Goal: Task Accomplishment & Management: Use online tool/utility

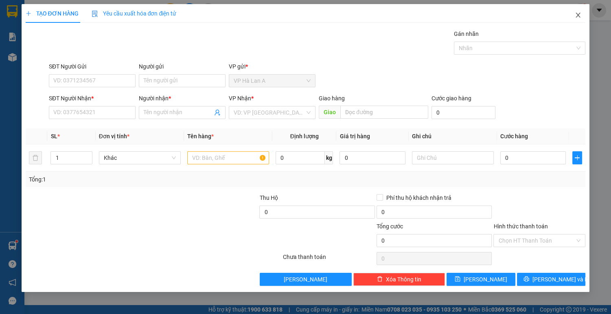
click at [578, 15] on icon "close" at bounding box center [578, 15] width 4 height 5
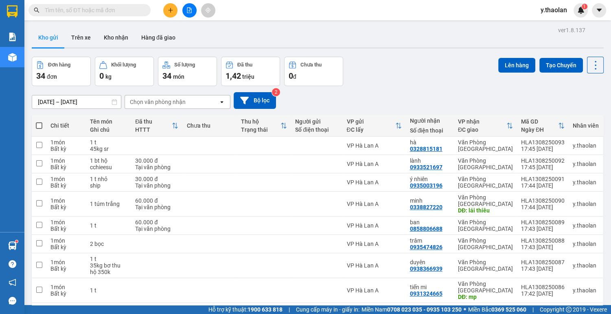
scroll to position [53, 0]
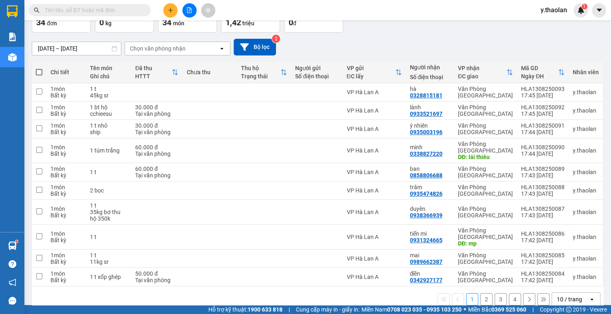
click at [589, 296] on icon "open" at bounding box center [592, 299] width 7 height 7
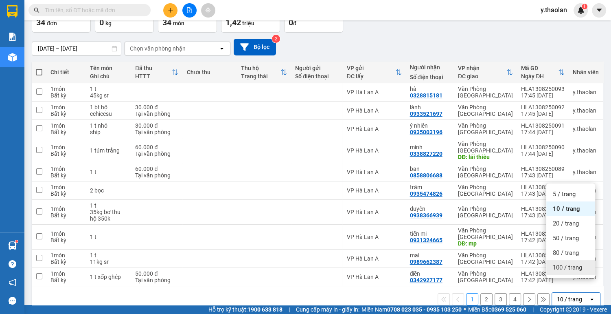
click at [575, 269] on span "100 / trang" at bounding box center [567, 267] width 29 height 8
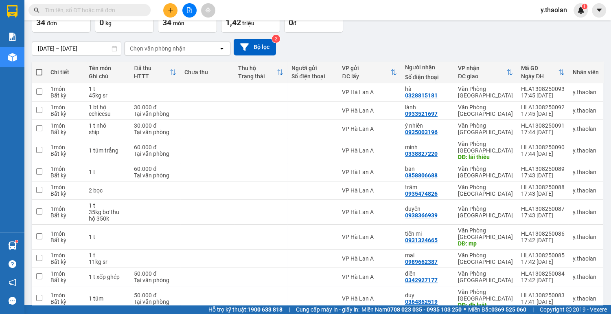
click at [125, 10] on input "text" at bounding box center [93, 10] width 96 height 9
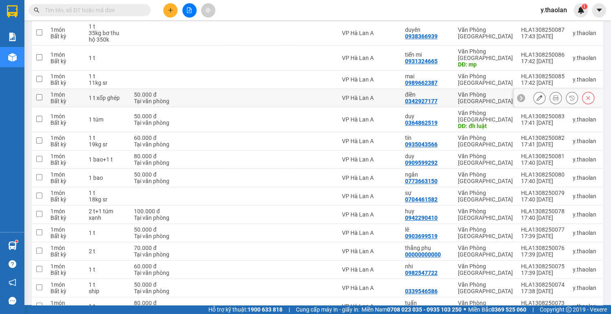
scroll to position [249, 0]
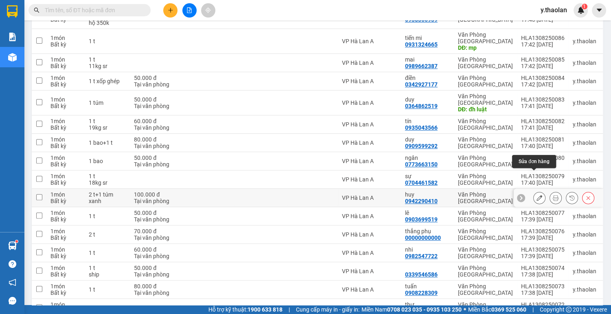
click at [537, 195] on icon at bounding box center [540, 198] width 6 height 6
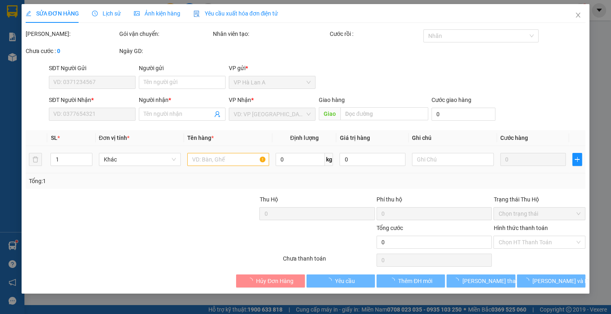
type input "0942290410"
type input "huy"
type input "100.000"
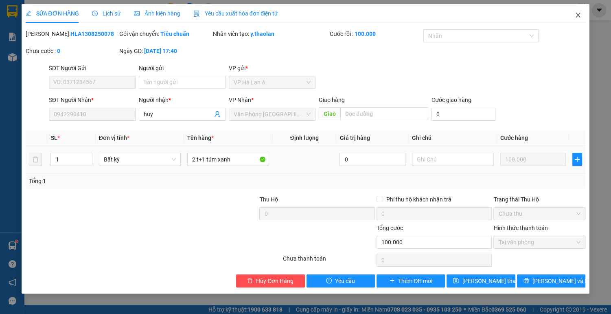
click at [577, 16] on icon "close" at bounding box center [578, 15] width 4 height 5
click at [577, 16] on div "y.thaolan 1" at bounding box center [561, 10] width 54 height 14
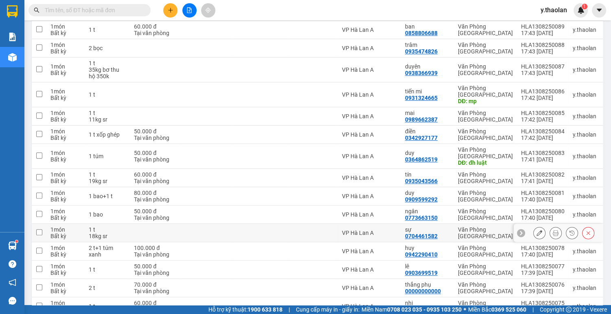
scroll to position [228, 0]
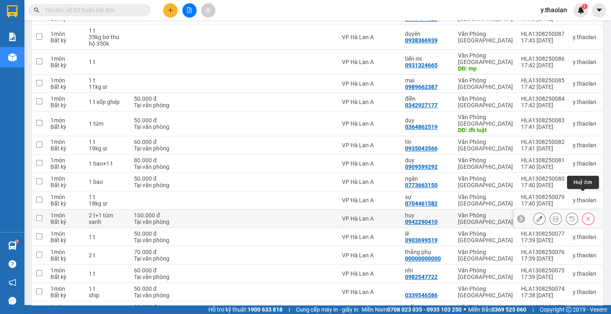
click at [586, 215] on icon at bounding box center [589, 218] width 6 height 6
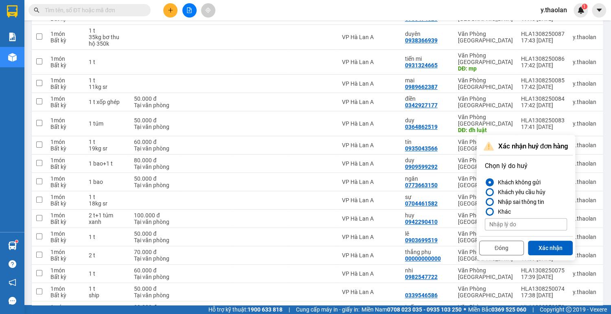
click at [549, 244] on button "Xác nhận" at bounding box center [550, 247] width 45 height 15
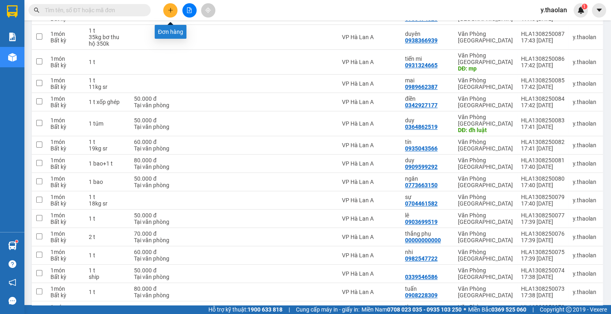
click at [173, 10] on icon "plus" at bounding box center [171, 10] width 6 height 6
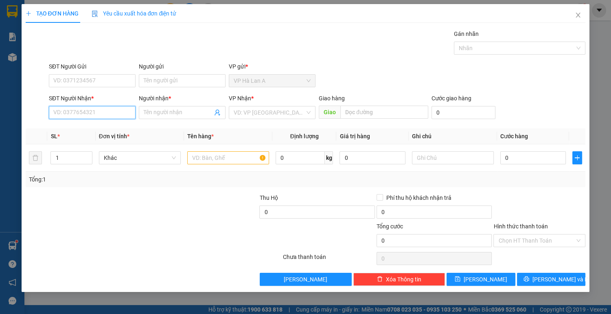
click at [106, 113] on input "SĐT Người Nhận *" at bounding box center [92, 112] width 87 height 13
type input "0938228933"
click at [98, 129] on div "0938228933 - đạt" at bounding box center [92, 128] width 77 height 9
type input "đạt"
type input "0938228933"
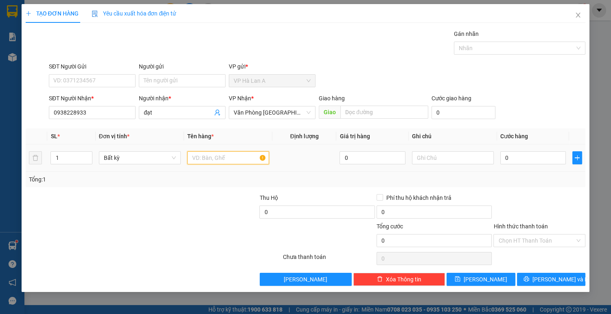
click at [202, 158] on input "text" at bounding box center [228, 157] width 82 height 13
type input "2 thùng + 1 túm màu xanh"
click at [509, 159] on input "0" at bounding box center [534, 157] width 66 height 13
type input "1"
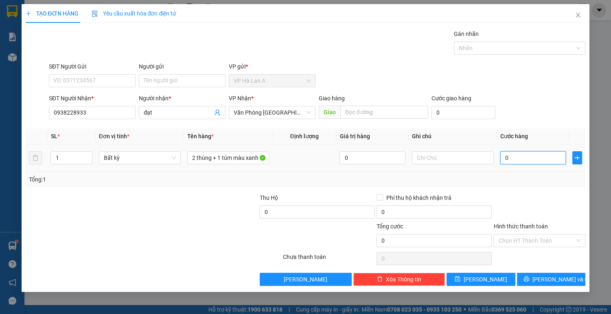
type input "1"
type input "10"
type input "100"
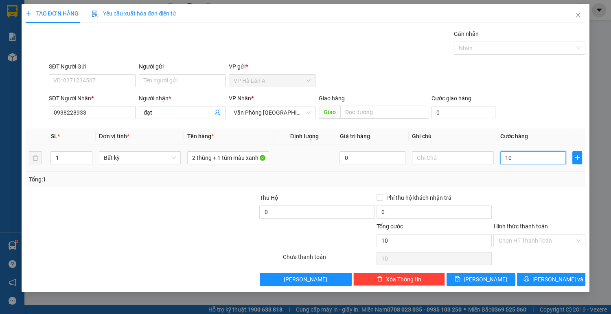
type input "100"
type input "100.000"
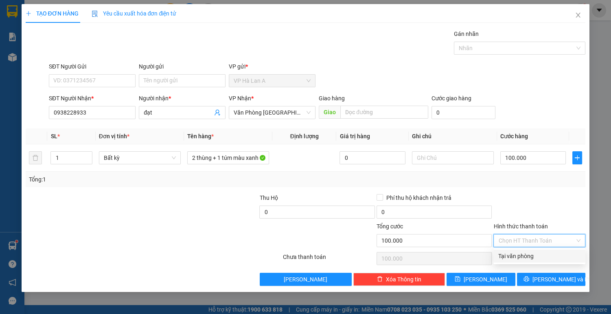
click at [534, 239] on input "Hình thức thanh toán" at bounding box center [537, 240] width 77 height 12
drag, startPoint x: 532, startPoint y: 256, endPoint x: 529, endPoint y: 261, distance: 5.7
click at [532, 256] on div "Tại văn phòng" at bounding box center [540, 255] width 82 height 9
type input "0"
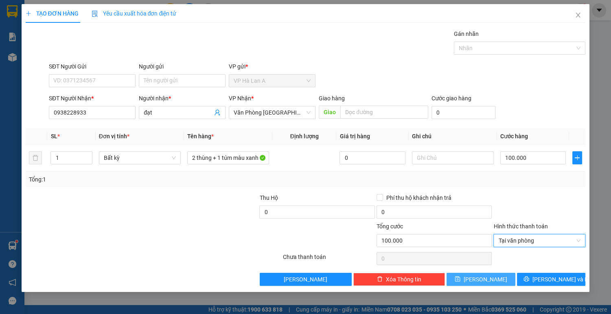
click at [497, 284] on button "[PERSON_NAME]" at bounding box center [481, 278] width 68 height 13
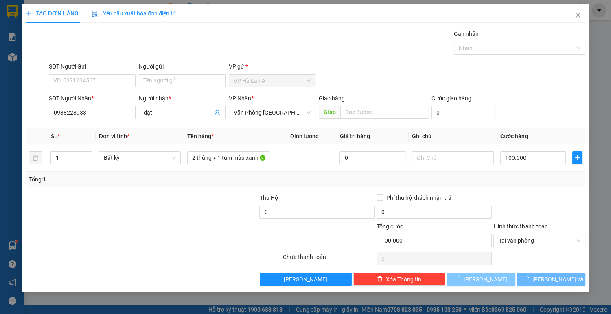
type input "0"
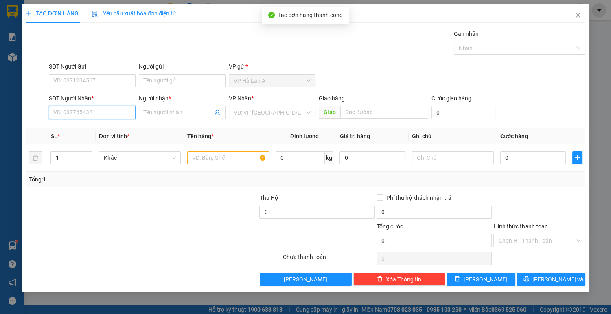
click at [113, 112] on input "SĐT Người Nhận *" at bounding box center [92, 112] width 87 height 13
click at [579, 16] on icon "close" at bounding box center [578, 15] width 4 height 5
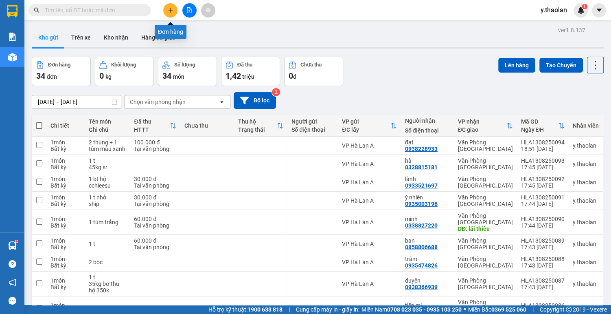
click at [169, 13] on button at bounding box center [170, 10] width 14 height 14
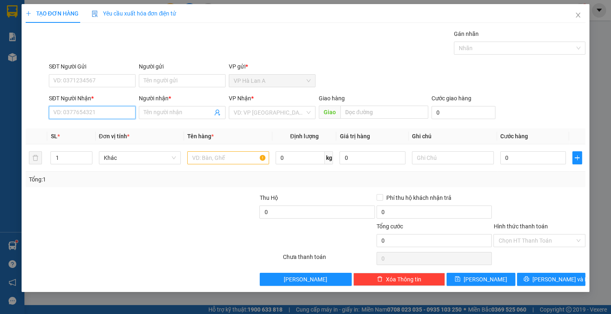
click at [105, 109] on input "SĐT Người Nhận *" at bounding box center [92, 112] width 87 height 13
type input "0973906604"
click at [122, 132] on div "0973906604 - vy" at bounding box center [92, 128] width 77 height 9
type input "vy"
type input "0973906604"
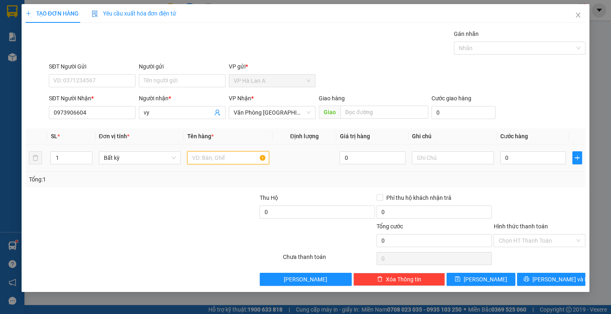
click at [201, 155] on input "text" at bounding box center [228, 157] width 82 height 13
type input "1 thùng xốp + 1 bó chè"
click at [518, 156] on input "0" at bounding box center [534, 157] width 66 height 13
type input "9"
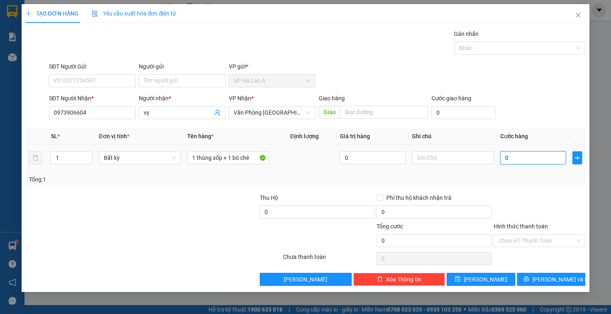
type input "9"
type input "90"
type input "90.000"
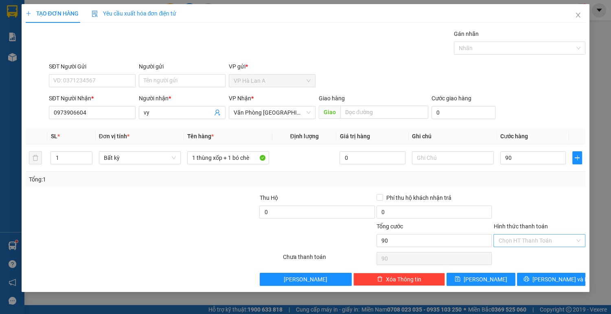
type input "90.000"
click at [526, 238] on input "Hình thức thanh toán" at bounding box center [537, 240] width 77 height 12
click at [516, 257] on div "Tại văn phòng" at bounding box center [540, 255] width 82 height 9
type input "0"
click at [513, 257] on div "Tại văn phòng" at bounding box center [540, 255] width 82 height 9
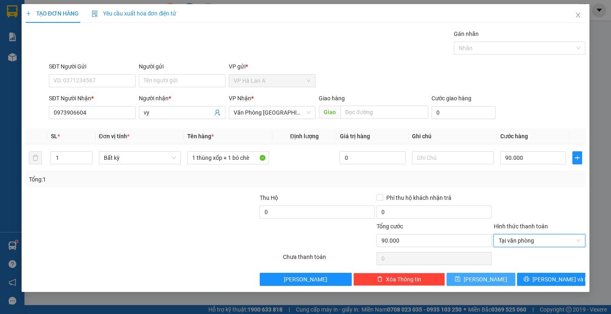
click at [501, 280] on button "[PERSON_NAME]" at bounding box center [481, 278] width 68 height 13
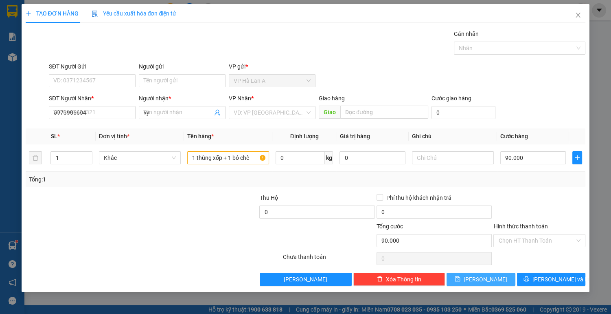
type input "0"
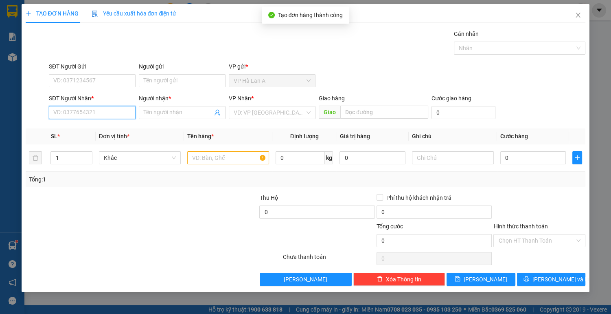
click at [103, 114] on input "SĐT Người Nhận *" at bounding box center [92, 112] width 87 height 13
click at [95, 129] on div "0905504406 - hương" at bounding box center [92, 128] width 77 height 9
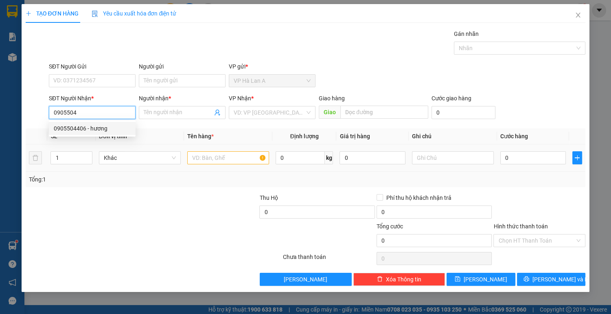
type input "0905504406"
type input "hương"
type input "0905504406"
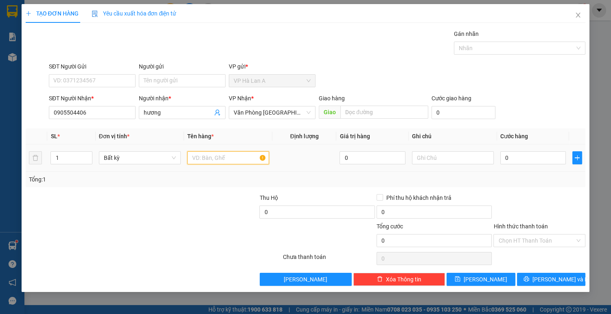
click at [218, 159] on input "text" at bounding box center [228, 157] width 82 height 13
type input "1 can mật + 1 bọc màu hồng"
click at [527, 158] on input "0" at bounding box center [534, 157] width 66 height 13
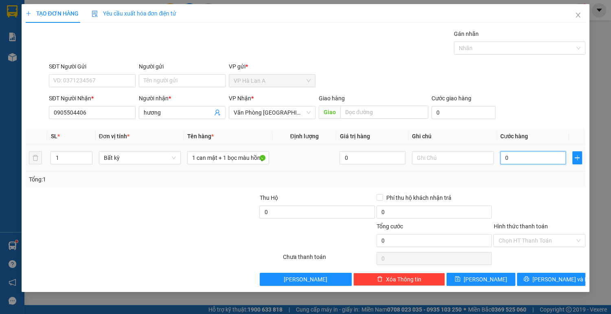
type input "4"
type input "40"
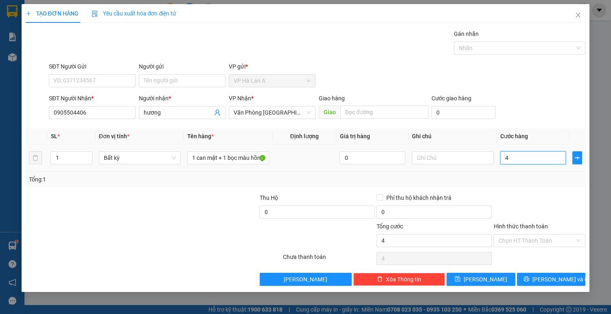
type input "40"
type input "40.000"
click at [534, 240] on input "Hình thức thanh toán" at bounding box center [537, 240] width 77 height 12
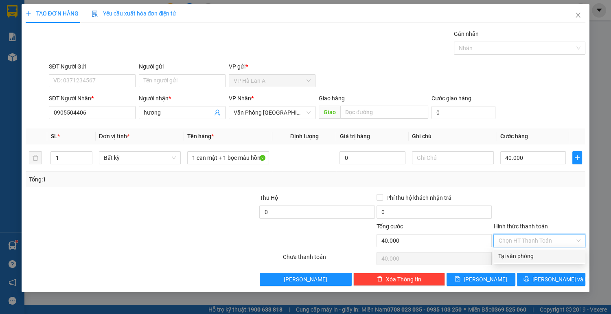
click at [533, 254] on div "Tại văn phòng" at bounding box center [540, 255] width 82 height 9
type input "0"
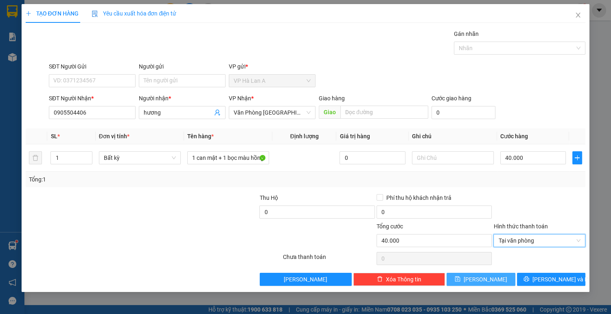
click at [497, 281] on button "[PERSON_NAME]" at bounding box center [481, 278] width 68 height 13
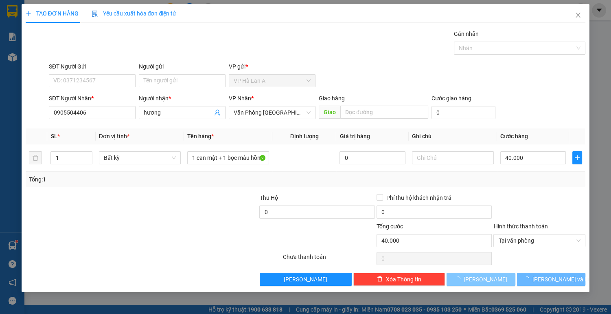
type input "0"
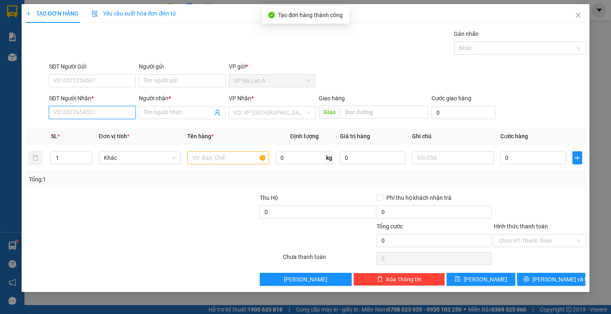
click at [91, 109] on input "SĐT Người Nhận *" at bounding box center [92, 112] width 87 height 13
click at [89, 126] on div "0374726021 - đài" at bounding box center [92, 128] width 77 height 9
type input "0374726021"
type input "đài"
type input "0374726021"
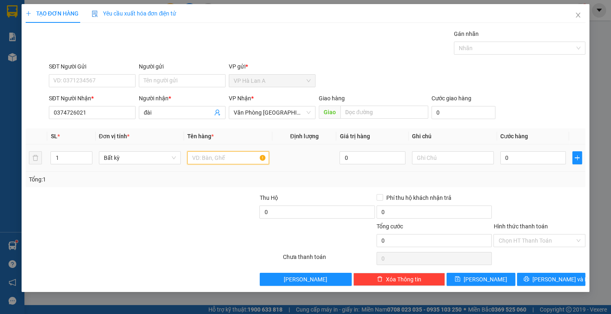
click at [214, 160] on input "text" at bounding box center [228, 157] width 82 height 13
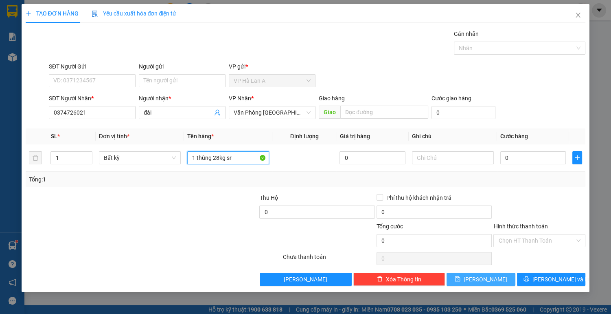
type input "1 thùng 28kg sr"
click at [463, 278] on button "[PERSON_NAME]" at bounding box center [481, 278] width 68 height 13
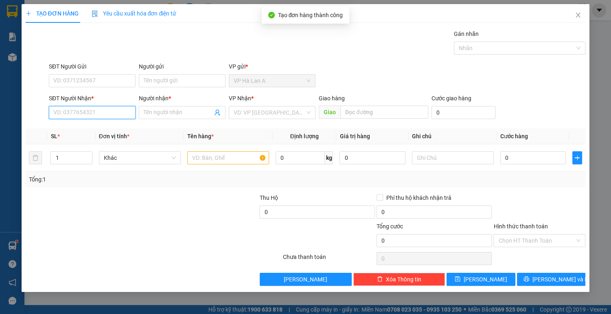
click at [85, 112] on input "SĐT Người Nhận *" at bounding box center [92, 112] width 87 height 13
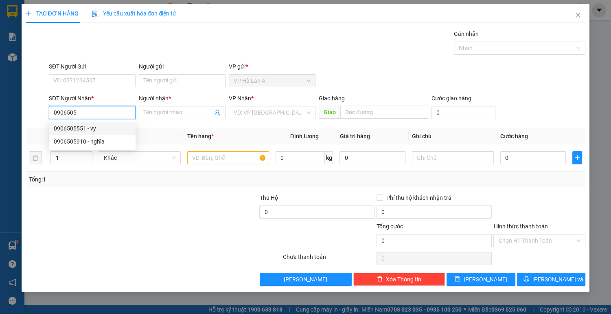
click at [86, 130] on div "0906505551 - vy" at bounding box center [92, 128] width 77 height 9
type input "0906505551"
type input "vy"
click at [90, 129] on div "0906505551 - vy" at bounding box center [92, 128] width 77 height 9
type input "0906505551"
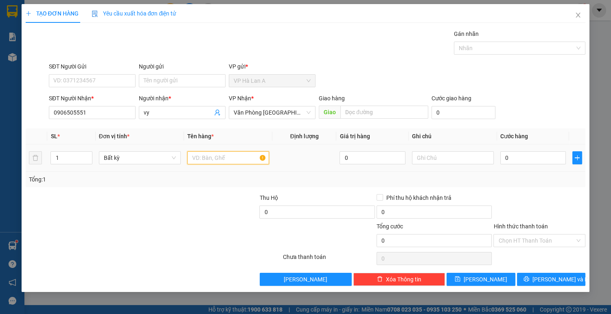
click at [222, 158] on input "text" at bounding box center [228, 157] width 82 height 13
type input "1"
type input "6 bao 189 kg sr"
click at [535, 155] on input "0" at bounding box center [534, 157] width 66 height 13
type input "4"
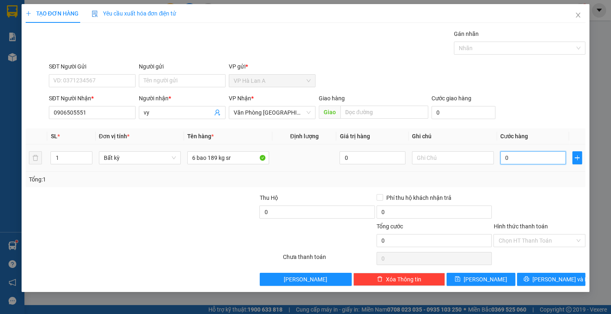
type input "4"
type input "49"
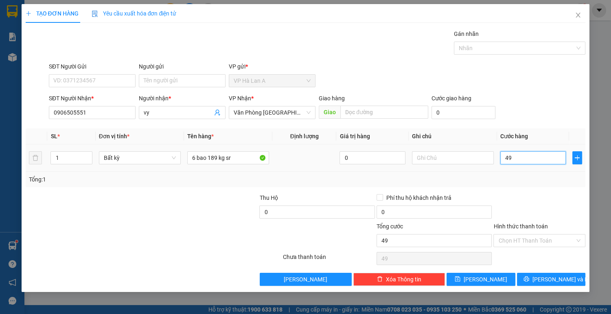
type input "4"
type input "47"
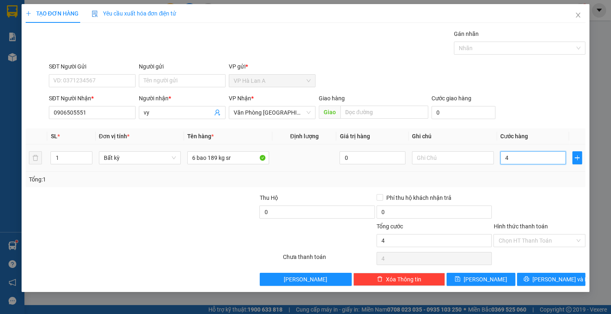
type input "47"
type input "470"
type input "470.000"
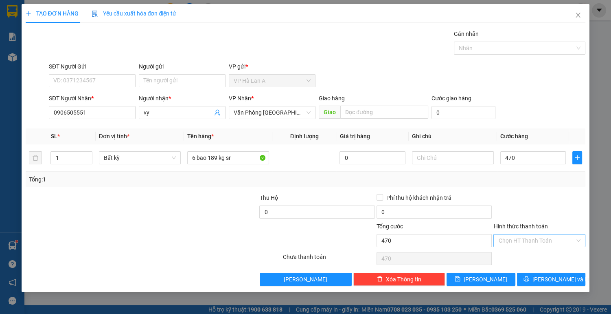
type input "470.000"
click at [518, 238] on input "Hình thức thanh toán" at bounding box center [537, 240] width 77 height 12
click at [514, 254] on div "Tại văn phòng" at bounding box center [540, 255] width 82 height 9
type input "0"
click at [488, 277] on span "[PERSON_NAME]" at bounding box center [486, 279] width 44 height 9
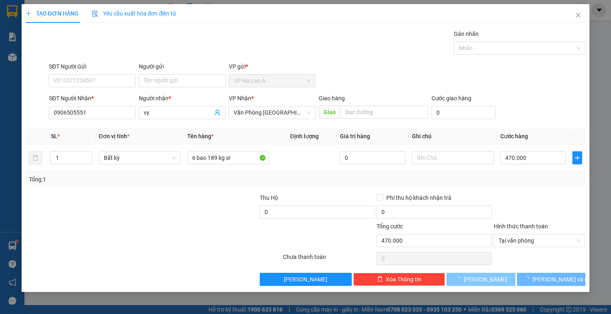
type input "0"
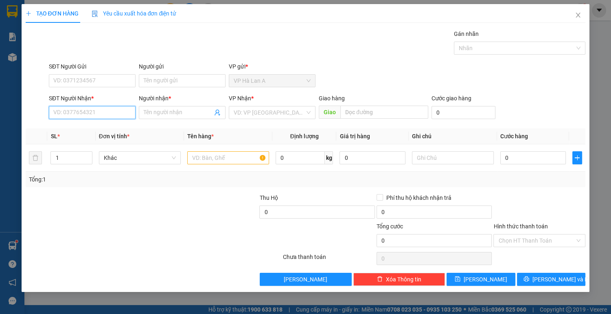
click at [121, 113] on input "SĐT Người Nhận *" at bounding box center [92, 112] width 87 height 13
click at [104, 128] on div "0909426892 - nam" at bounding box center [92, 128] width 77 height 9
type input "0909426892"
type input "nam"
type input "0909426892"
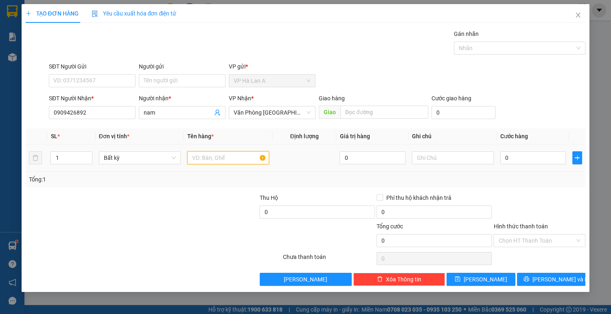
click at [227, 155] on input "text" at bounding box center [228, 157] width 82 height 13
type input "1"
type input "2 thùng"
click at [518, 157] on input "0" at bounding box center [534, 157] width 66 height 13
type input "1"
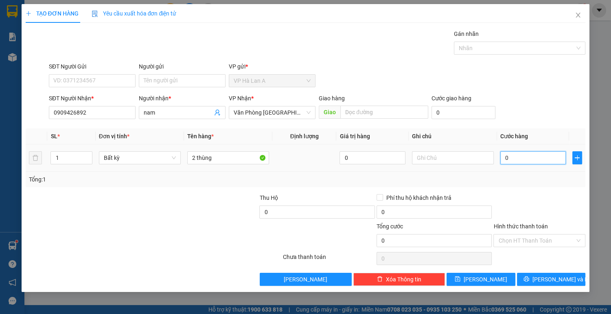
type input "1"
type input "12"
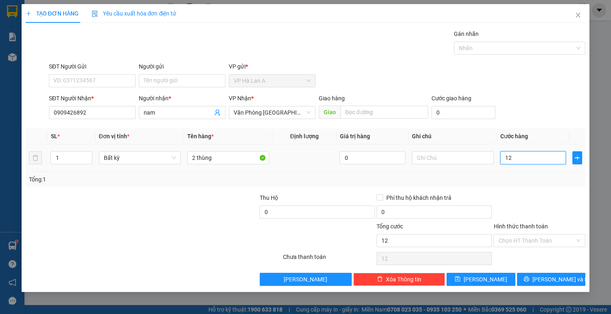
type input "120"
type input "120.000"
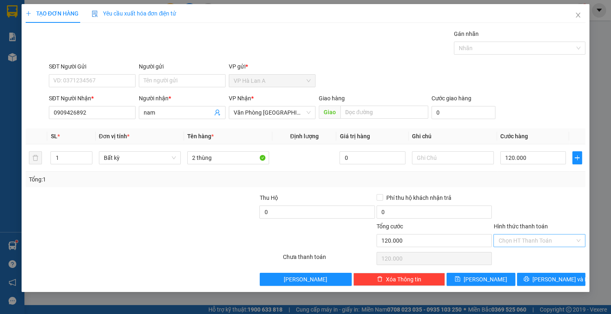
click at [536, 238] on input "Hình thức thanh toán" at bounding box center [537, 240] width 77 height 12
click at [529, 255] on div "Tại văn phòng" at bounding box center [540, 255] width 82 height 9
type input "0"
click at [461, 277] on icon "save" at bounding box center [457, 278] width 5 height 5
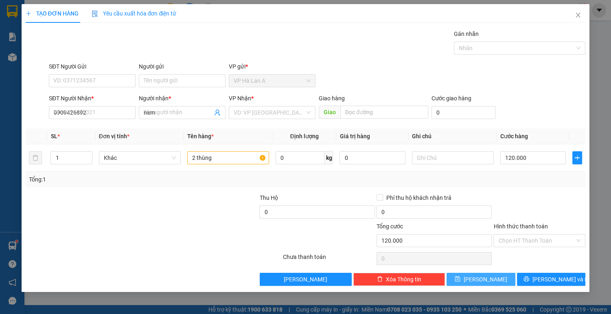
type input "0"
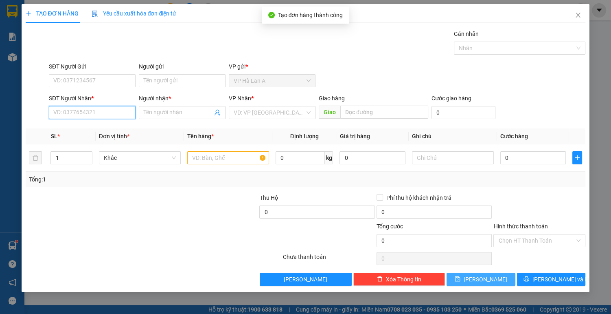
click at [110, 112] on input "SĐT Người Nhận *" at bounding box center [92, 112] width 87 height 13
click at [99, 128] on div "0374929314 - hương" at bounding box center [92, 128] width 77 height 9
type input "0374929314"
type input "hương"
type input "0374929314"
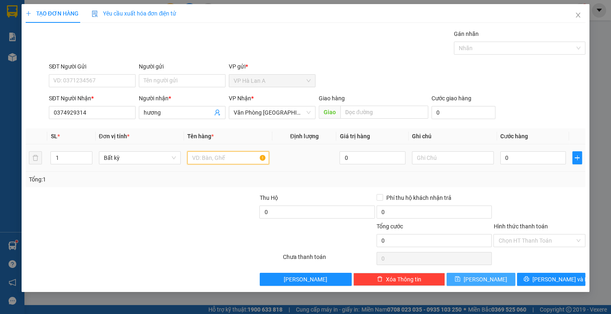
click at [209, 156] on input "text" at bounding box center [228, 157] width 82 height 13
type input "1 thùng"
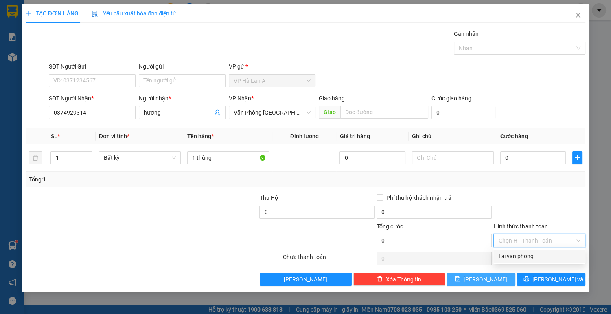
click at [522, 241] on input "Hình thức thanh toán" at bounding box center [537, 240] width 77 height 12
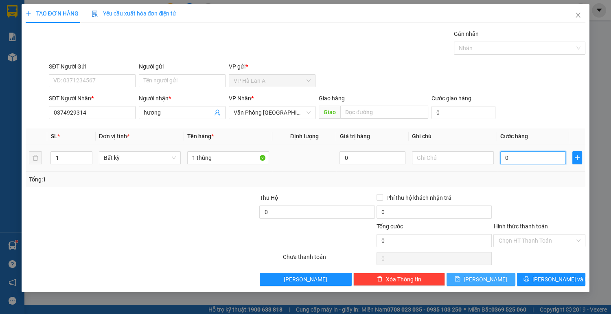
click at [542, 159] on input "0" at bounding box center [534, 157] width 66 height 13
type input "4"
type input "40"
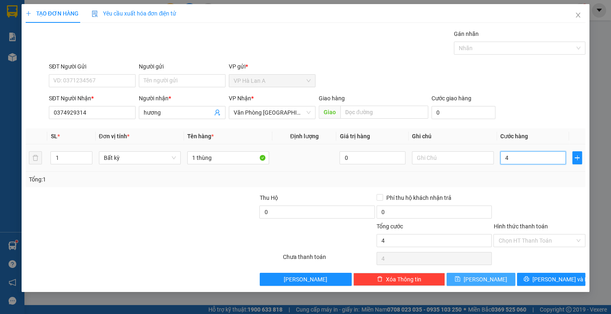
type input "40"
type input "40.000"
click at [541, 238] on input "Hình thức thanh toán" at bounding box center [537, 240] width 77 height 12
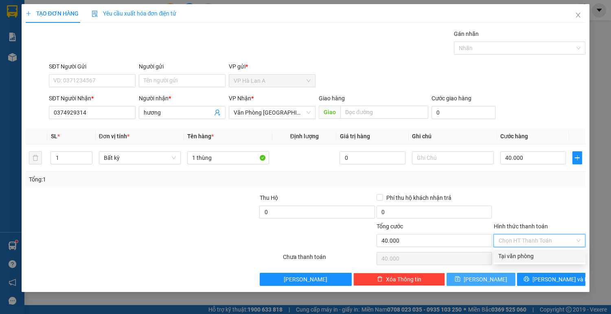
click at [532, 258] on div "Tại văn phòng" at bounding box center [540, 255] width 82 height 9
type input "0"
click at [461, 279] on icon "save" at bounding box center [457, 278] width 5 height 5
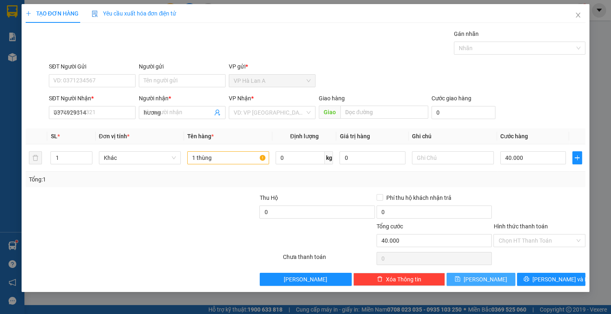
type input "0"
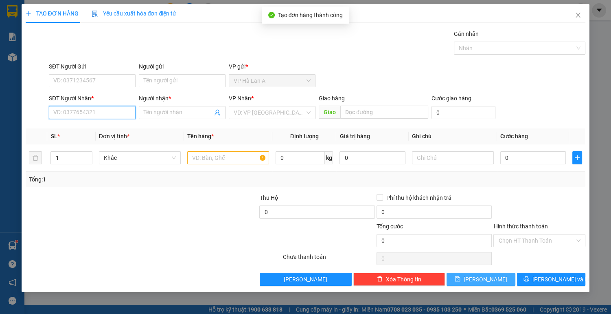
click at [105, 113] on input "SĐT Người Nhận *" at bounding box center [92, 112] width 87 height 13
click at [581, 13] on icon "close" at bounding box center [578, 15] width 7 height 7
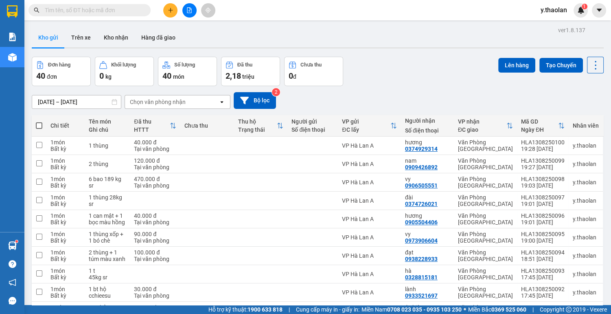
click at [168, 9] on icon "plus" at bounding box center [171, 10] width 6 height 6
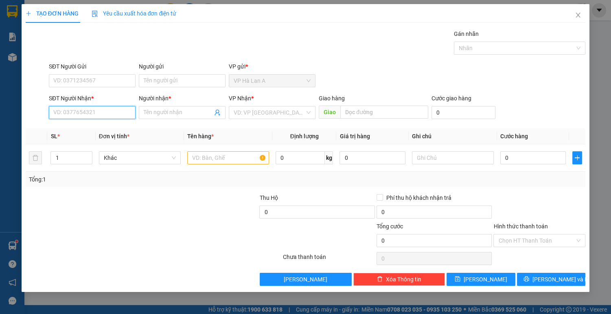
click at [105, 110] on input "SĐT Người Nhận *" at bounding box center [92, 112] width 87 height 13
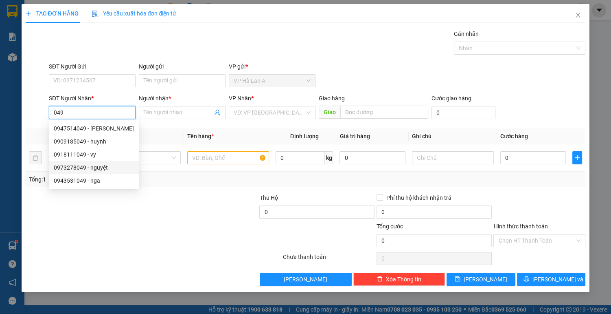
click at [96, 168] on div "0973278049 - nguyệt" at bounding box center [94, 167] width 80 height 9
type input "0973278049"
type input "nguyệt"
type input "cv q.trung"
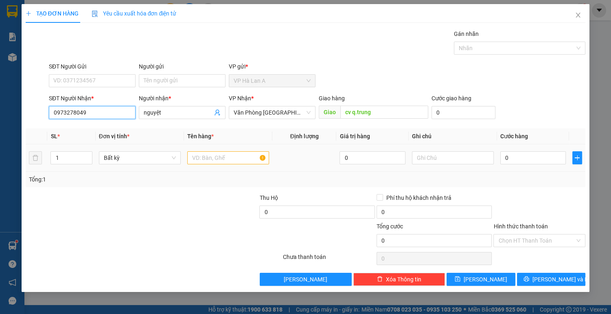
type input "0973278049"
click at [214, 155] on input "text" at bounding box center [228, 157] width 82 height 13
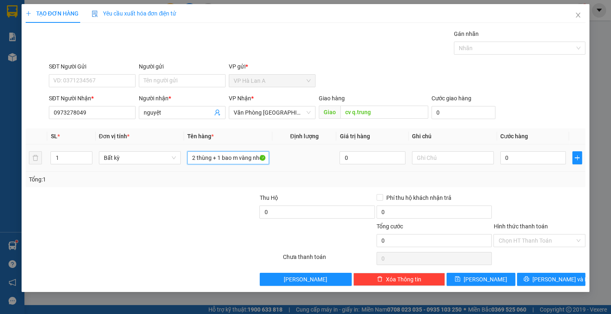
scroll to position [0, 2]
type input "2 thùng + 1 bao m vàng nhỏ"
type input "1"
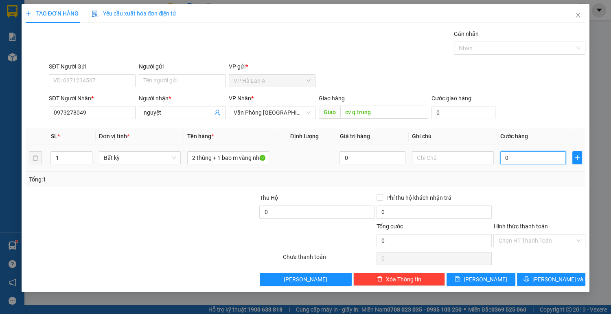
type input "1"
type input "17"
type input "170"
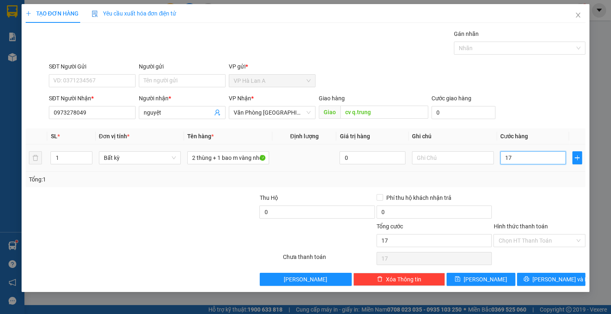
type input "170"
type input "170.000"
click at [533, 236] on input "Hình thức thanh toán" at bounding box center [537, 240] width 77 height 12
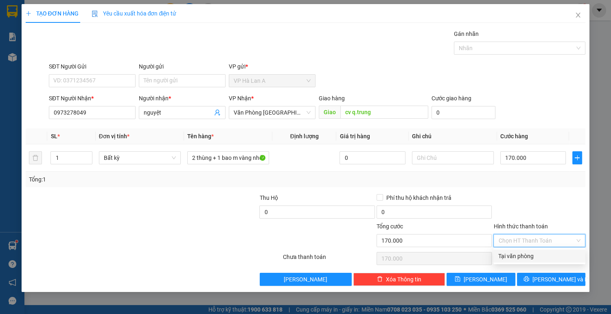
click at [513, 255] on div "Tại văn phòng" at bounding box center [540, 255] width 82 height 9
type input "0"
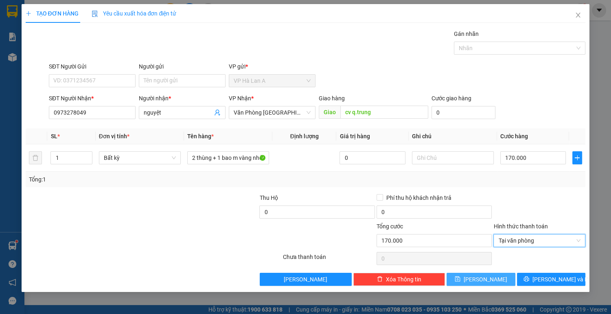
click at [491, 279] on button "[PERSON_NAME]" at bounding box center [481, 278] width 68 height 13
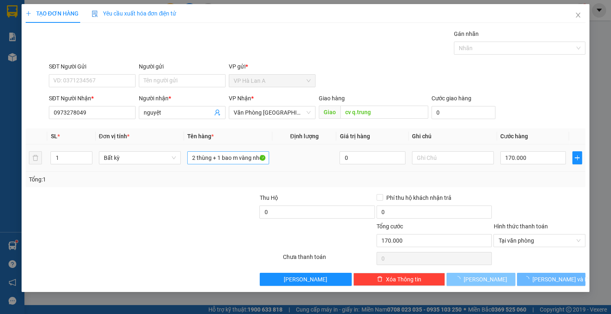
type input "0"
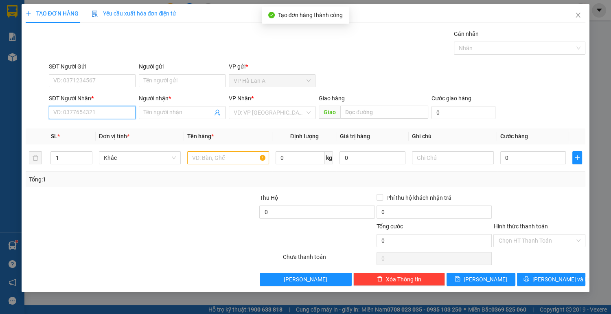
click at [125, 113] on input "SĐT Người Nhận *" at bounding box center [92, 112] width 87 height 13
click at [105, 129] on div "0942290410 - huy" at bounding box center [92, 128] width 77 height 9
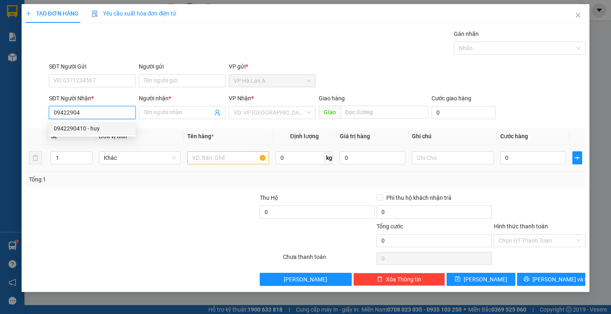
type input "0942290410"
type input "huy"
type input "0942290410"
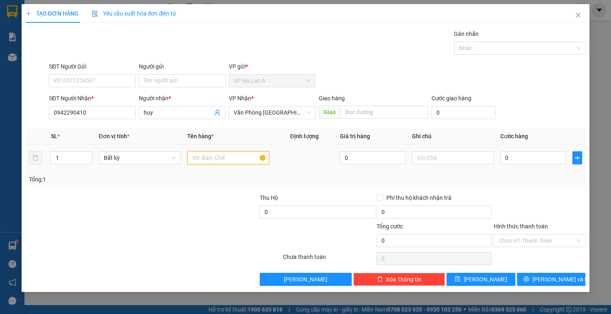
click at [202, 156] on input "text" at bounding box center [228, 157] width 82 height 13
type input "2 thùng"
drag, startPoint x: 487, startPoint y: 279, endPoint x: 479, endPoint y: 274, distance: 8.9
click at [486, 279] on span "[PERSON_NAME]" at bounding box center [486, 279] width 44 height 9
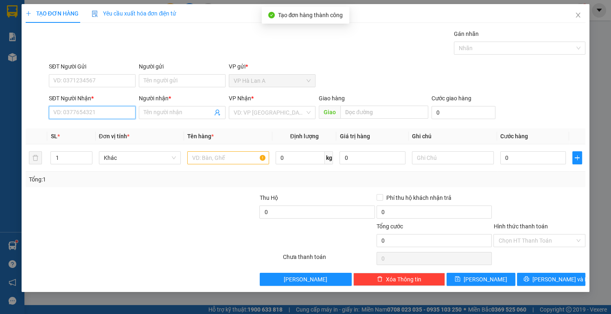
click at [108, 115] on input "SĐT Người Nhận *" at bounding box center [92, 112] width 87 height 13
drag, startPoint x: 104, startPoint y: 130, endPoint x: 137, endPoint y: 138, distance: 34.2
click at [105, 130] on div "0973564208 - phương" at bounding box center [92, 128] width 77 height 9
type input "0973564208"
type input "phương"
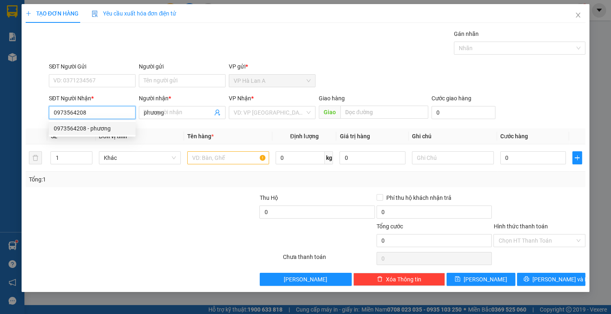
type input "cvtth"
type input "0973564208"
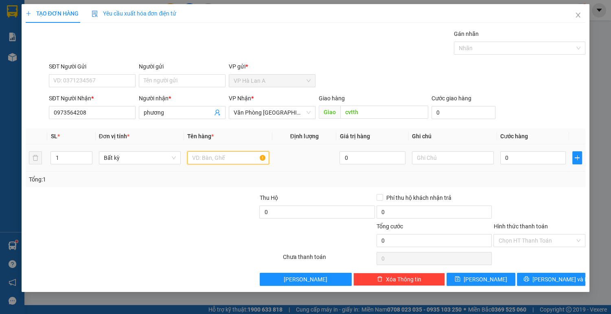
click at [209, 158] on input "text" at bounding box center [228, 157] width 82 height 13
type input "2 thùng"
click at [470, 279] on button "[PERSON_NAME]" at bounding box center [481, 278] width 68 height 13
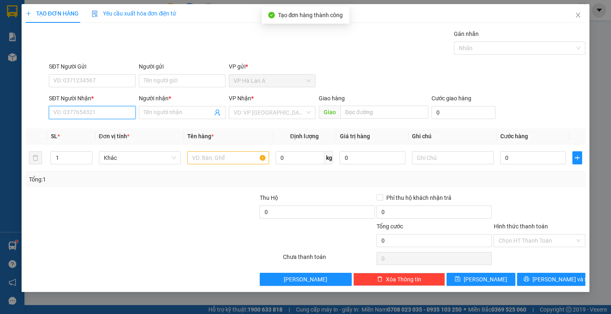
click at [116, 111] on input "SĐT Người Nhận *" at bounding box center [92, 112] width 87 height 13
click at [104, 131] on div "0123456789 - cô thơ" at bounding box center [92, 128] width 77 height 9
type input "0123456789"
type input "cô thơ"
type input "0123456789"
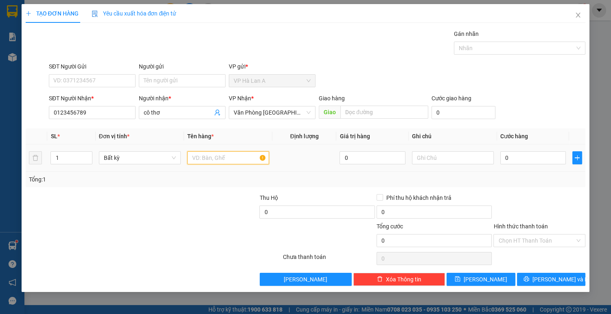
click at [215, 158] on input "text" at bounding box center [228, 157] width 82 height 13
type input "1 bọc"
click at [485, 279] on span "[PERSON_NAME]" at bounding box center [486, 279] width 44 height 9
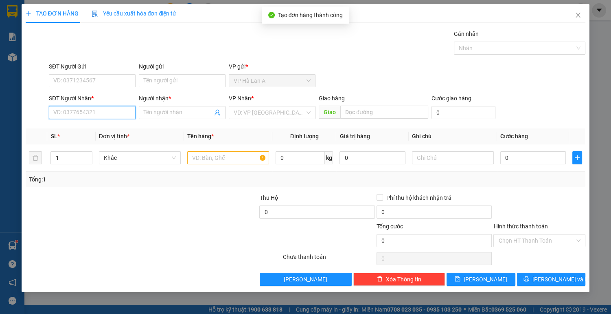
click at [123, 114] on input "SĐT Người Nhận *" at bounding box center [92, 112] width 87 height 13
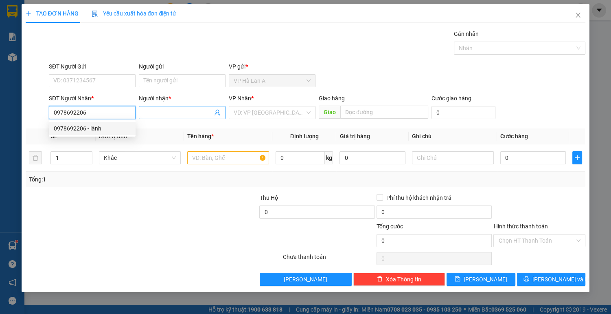
type input "0978692206"
click at [163, 110] on input "Người nhận *" at bounding box center [178, 112] width 69 height 9
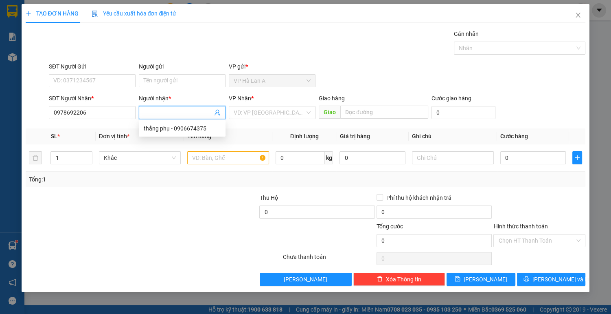
type input "d"
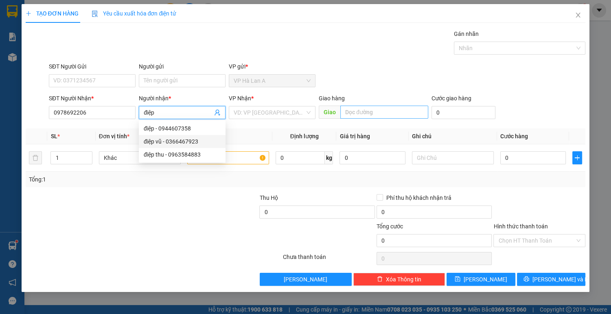
type input "điệp"
click at [365, 112] on input "text" at bounding box center [385, 111] width 88 height 13
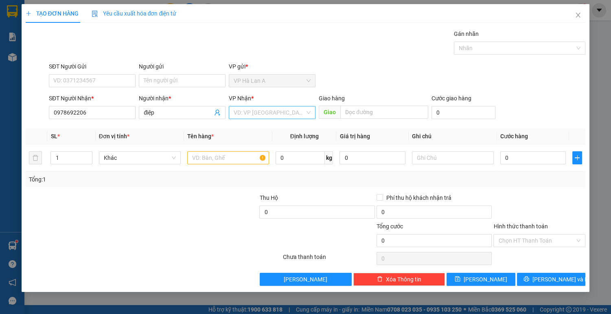
click at [282, 114] on input "search" at bounding box center [269, 112] width 71 height 12
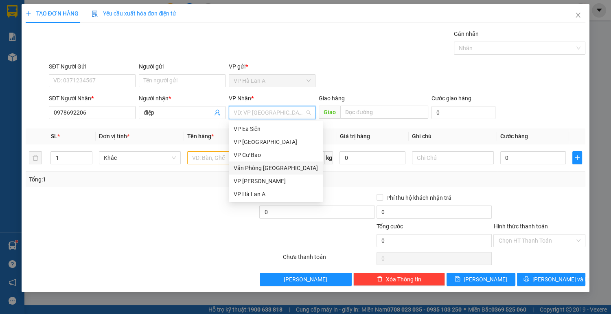
click at [264, 166] on div "Văn Phòng [GEOGRAPHIC_DATA]" at bounding box center [276, 167] width 84 height 9
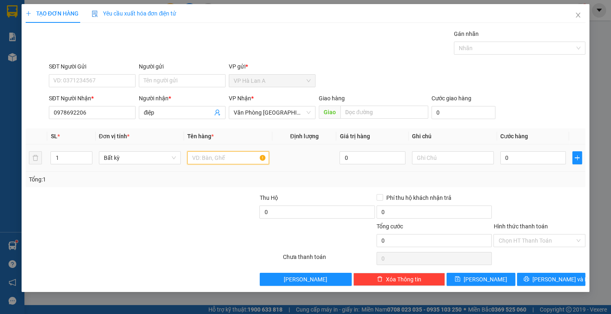
click at [229, 155] on input "text" at bounding box center [228, 157] width 82 height 13
type input "1 thùng"
click at [461, 277] on icon "save" at bounding box center [458, 279] width 6 height 6
click at [579, 16] on icon "close" at bounding box center [578, 15] width 7 height 7
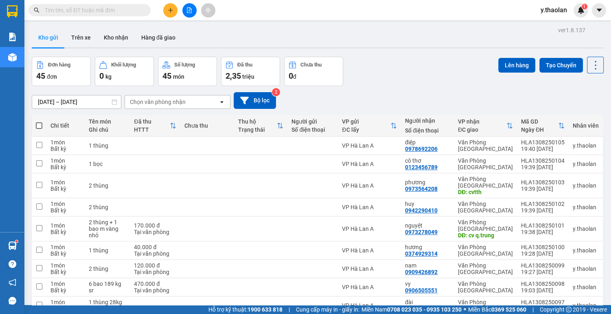
click at [37, 125] on span at bounding box center [39, 125] width 7 height 7
click at [39, 121] on input "checkbox" at bounding box center [39, 121] width 0 height 0
checkbox input "true"
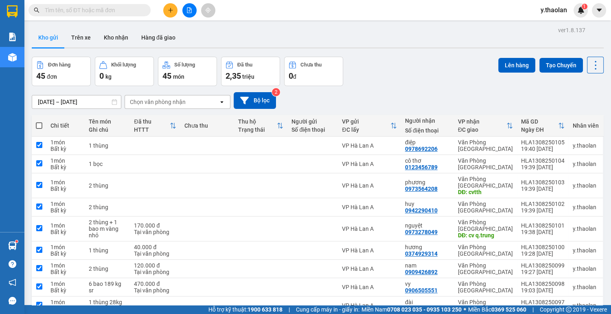
checkbox input "true"
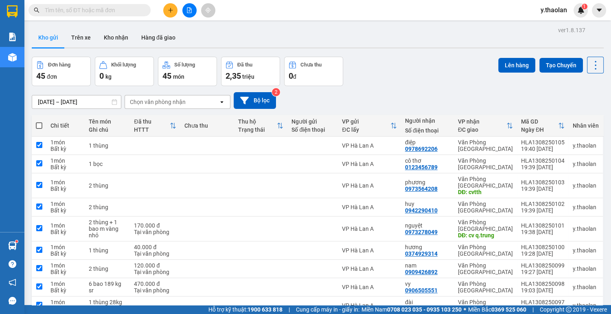
checkbox input "true"
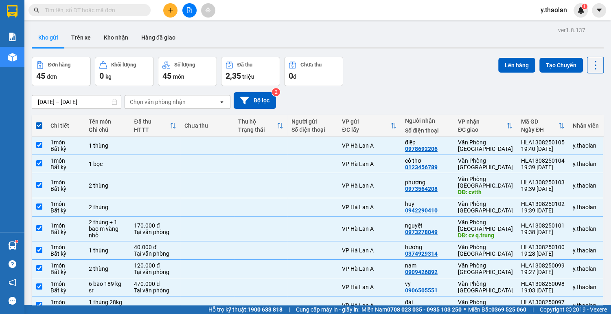
drag, startPoint x: 507, startPoint y: 64, endPoint x: 423, endPoint y: 123, distance: 102.8
click at [507, 64] on button "Lên hàng" at bounding box center [517, 65] width 37 height 15
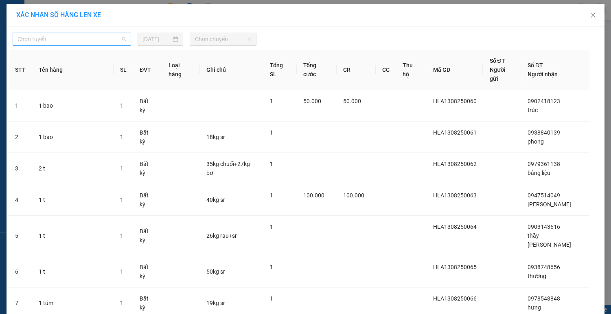
click at [103, 38] on span "Chọn tuyến" at bounding box center [72, 39] width 109 height 12
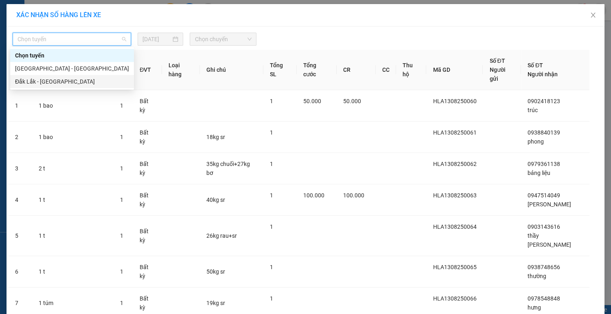
click at [76, 81] on div "Đắk Lắk - [GEOGRAPHIC_DATA]" at bounding box center [72, 81] width 114 height 9
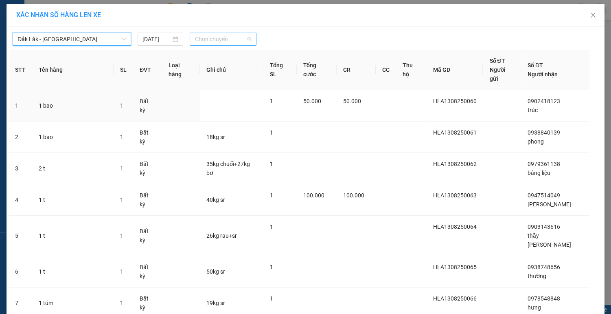
click at [220, 41] on span "Chọn chuyến" at bounding box center [223, 39] width 57 height 12
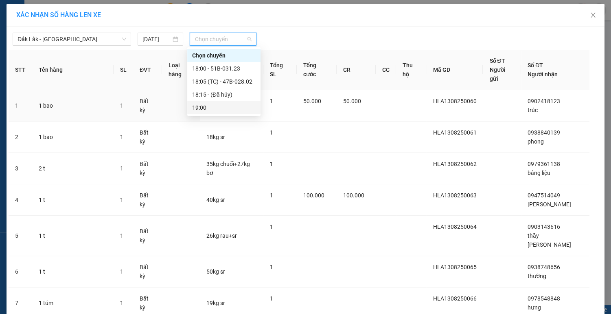
click at [205, 108] on div "19:00" at bounding box center [224, 107] width 64 height 9
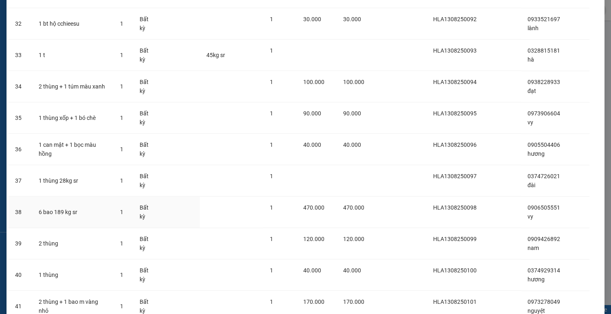
scroll to position [1228, 0]
